Goal: Check status: Check status

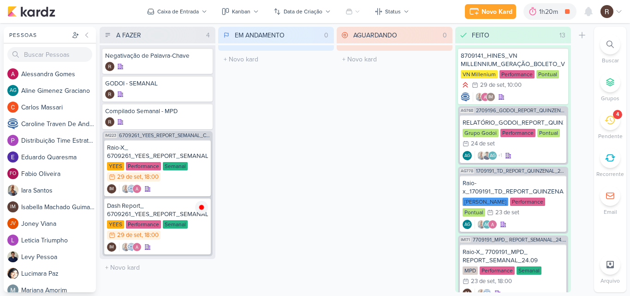
click at [612, 122] on icon at bounding box center [610, 120] width 10 height 10
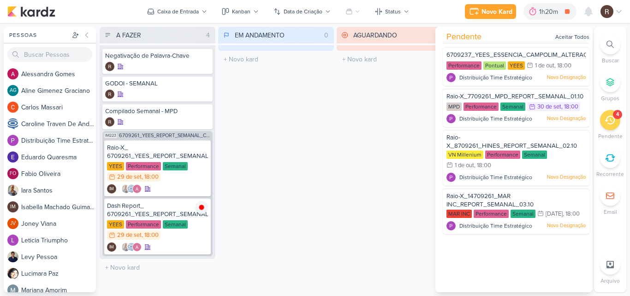
click at [351, 109] on div "AGUARDANDO 0 Mover Para Esquerda Mover Para Direita [GEOGRAPHIC_DATA] O título …" at bounding box center [395, 159] width 116 height 265
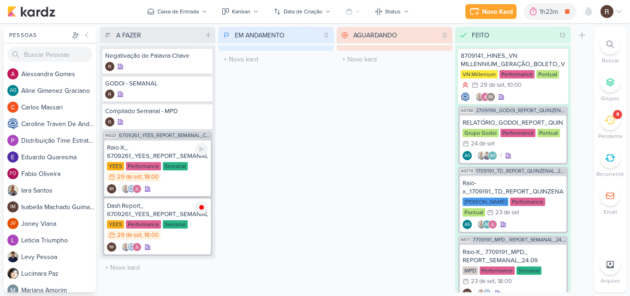
click at [130, 172] on div "YEES Performance Semanal 29/9 [DATE] 18:00" at bounding box center [157, 172] width 101 height 20
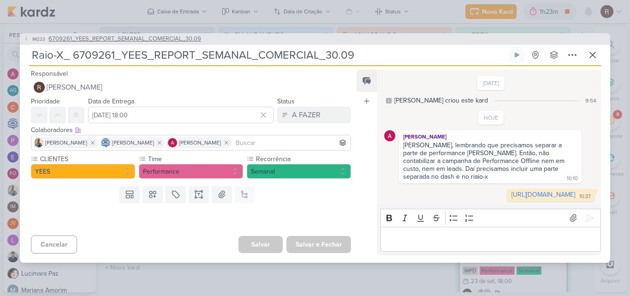
click at [107, 35] on span "6709261_YEES_REPORT_SEMANAL_COMERCIAL_30.09" at bounding box center [124, 39] width 153 height 9
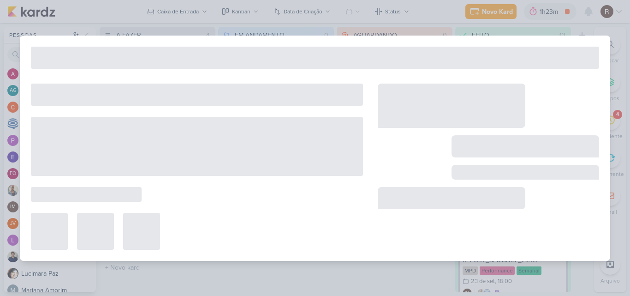
type input "6709261_YEES_REPORT_SEMANAL_COMERCIAL_30.09"
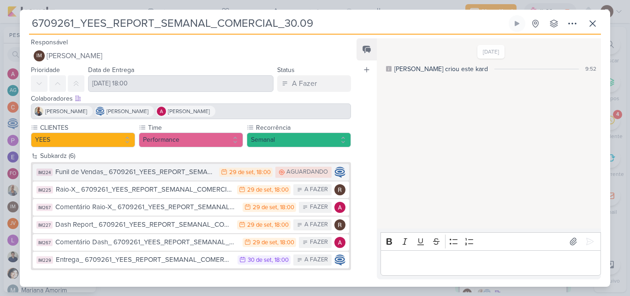
click at [195, 178] on button "IM224 Funil de Vendas_ 6709261_YEES_REPORT_SEMANAL_COMERCIAL_30.09 29/9 [DATE] …" at bounding box center [191, 172] width 316 height 17
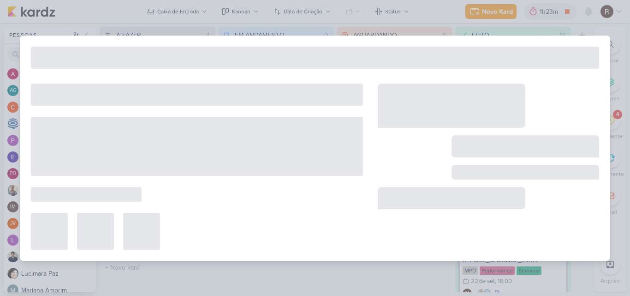
type input "Funil de Vendas_ 6709261_YEES_REPORT_SEMANAL_COMERCIAL_30.09"
type input "[DATE] 18:00"
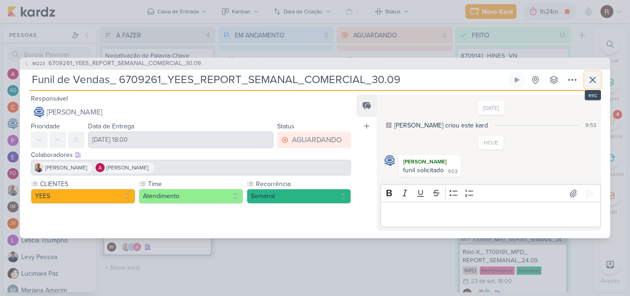
click at [594, 77] on icon at bounding box center [592, 79] width 11 height 11
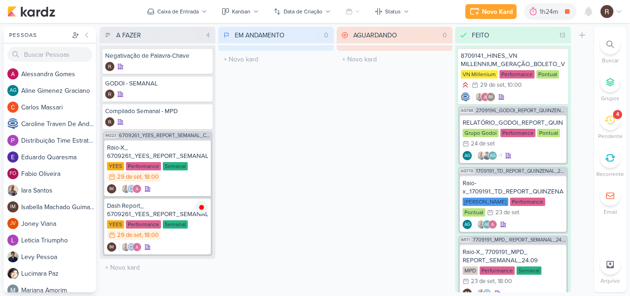
click at [609, 121] on icon at bounding box center [610, 120] width 10 height 10
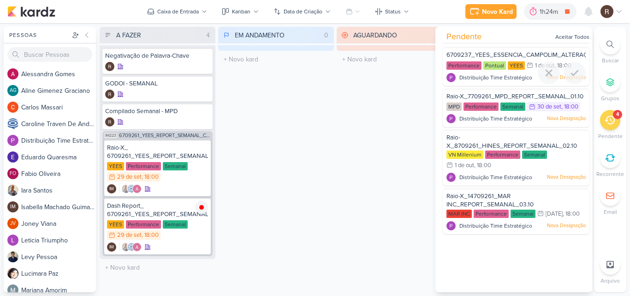
click at [473, 52] on span "6709237_YEES_ESSENCIA_CAMPOLIM_ALTERAÇÃO_DASHBOARD" at bounding box center [541, 54] width 190 height 7
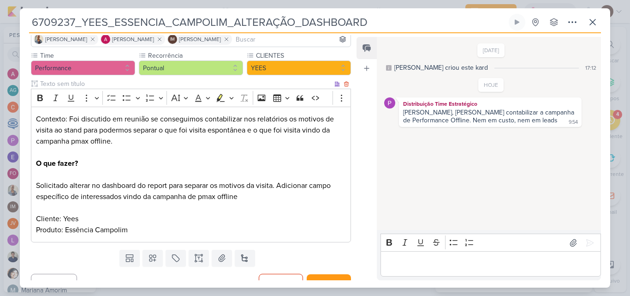
scroll to position [84, 0]
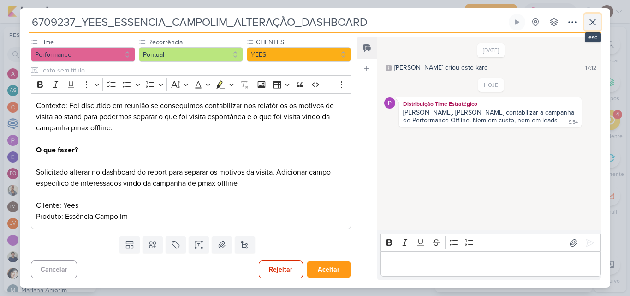
click at [586, 24] on button at bounding box center [592, 22] width 17 height 17
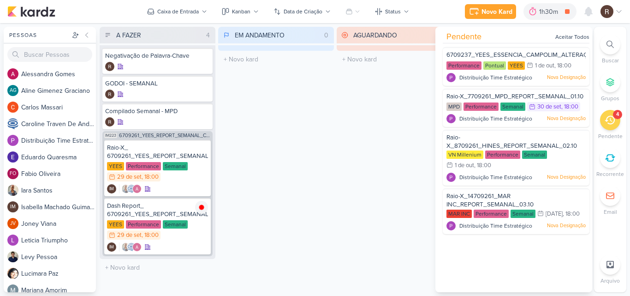
click at [307, 160] on div "EM ANDAMENTO 0 Mover Para Esquerda Mover Para Direita [GEOGRAPHIC_DATA] O títul…" at bounding box center [276, 159] width 116 height 265
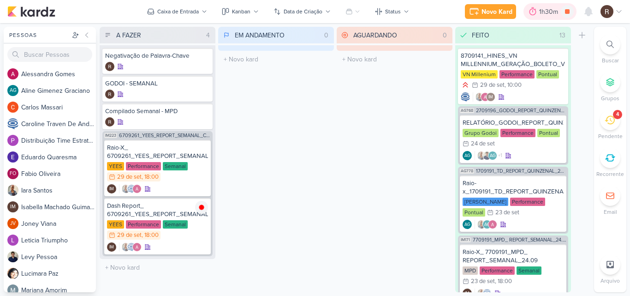
click at [540, 14] on div "1h30m" at bounding box center [550, 12] width 22 height 10
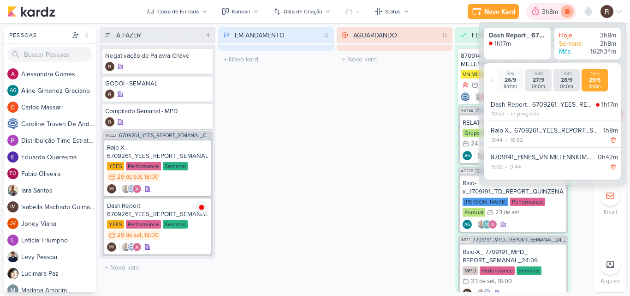
click at [567, 13] on icon at bounding box center [567, 11] width 5 height 5
click at [367, 113] on div "AGUARDANDO 0 Mover Para Esquerda Mover Para Direita [GEOGRAPHIC_DATA] O título …" at bounding box center [395, 159] width 116 height 265
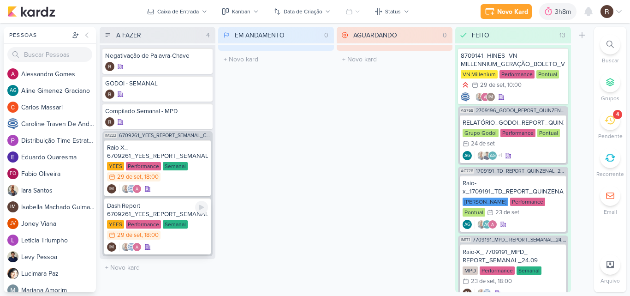
click at [169, 214] on div "Dash Report_ 6709261_YEES_REPORT_SEMANAL_COMERCIAL_30.09" at bounding box center [157, 210] width 101 height 17
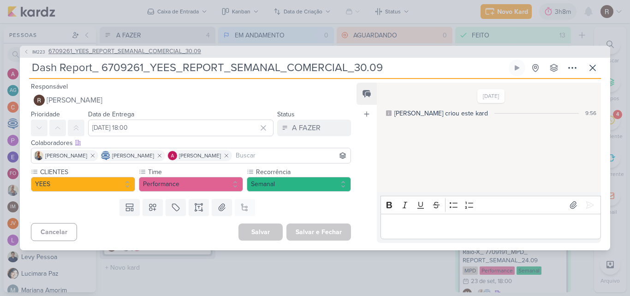
click at [161, 53] on span "6709261_YEES_REPORT_SEMANAL_COMERCIAL_30.09" at bounding box center [124, 51] width 153 height 9
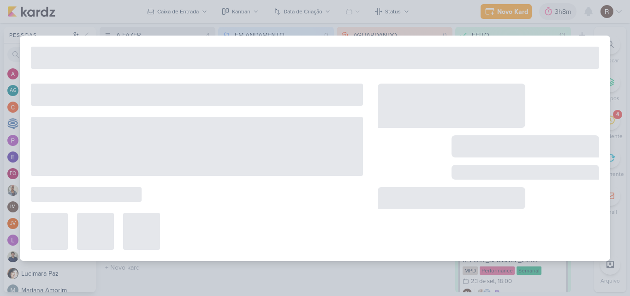
type input "6709261_YEES_REPORT_SEMANAL_COMERCIAL_30.09"
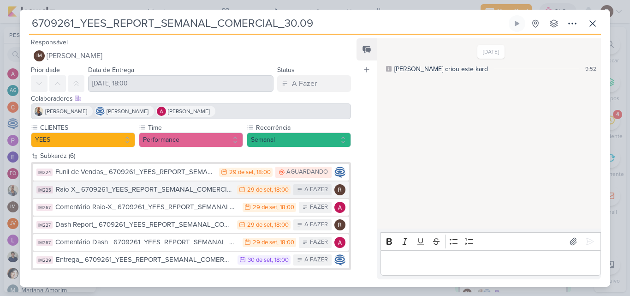
click at [157, 187] on div "Raio-X_ 6709261_YEES_REPORT_SEMANAL_COMERCIAL_30.09" at bounding box center [144, 189] width 177 height 11
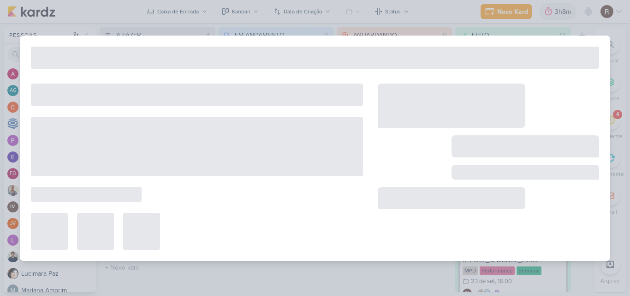
type input "Raio-X_ 6709261_YEES_REPORT_SEMANAL_COMERCIAL_30.09"
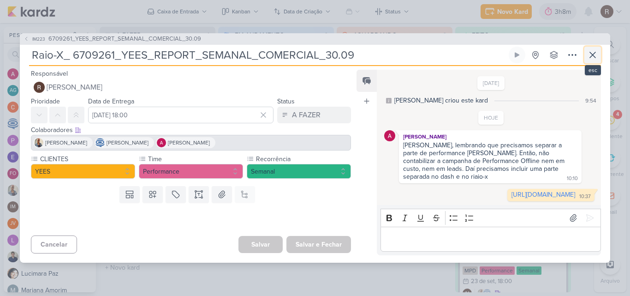
click at [589, 49] on icon at bounding box center [592, 54] width 11 height 11
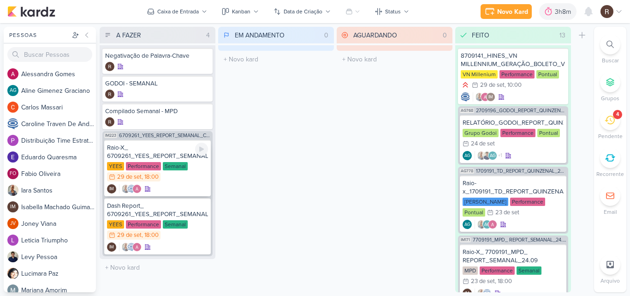
click at [171, 148] on div "Raio-X_ 6709261_YEES_REPORT_SEMANAL_COMERCIAL_30.09" at bounding box center [157, 151] width 101 height 17
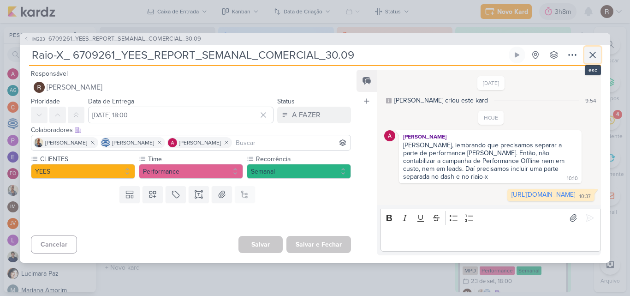
click at [585, 47] on button at bounding box center [592, 55] width 17 height 17
